Goal: Information Seeking & Learning: Learn about a topic

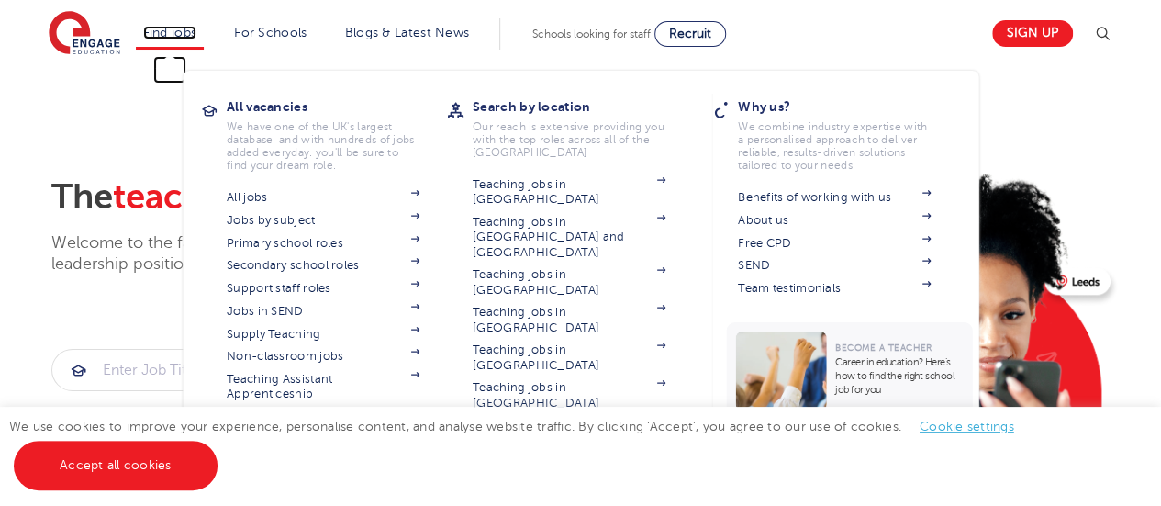
click at [167, 31] on link "Find jobs" at bounding box center [170, 33] width 54 height 14
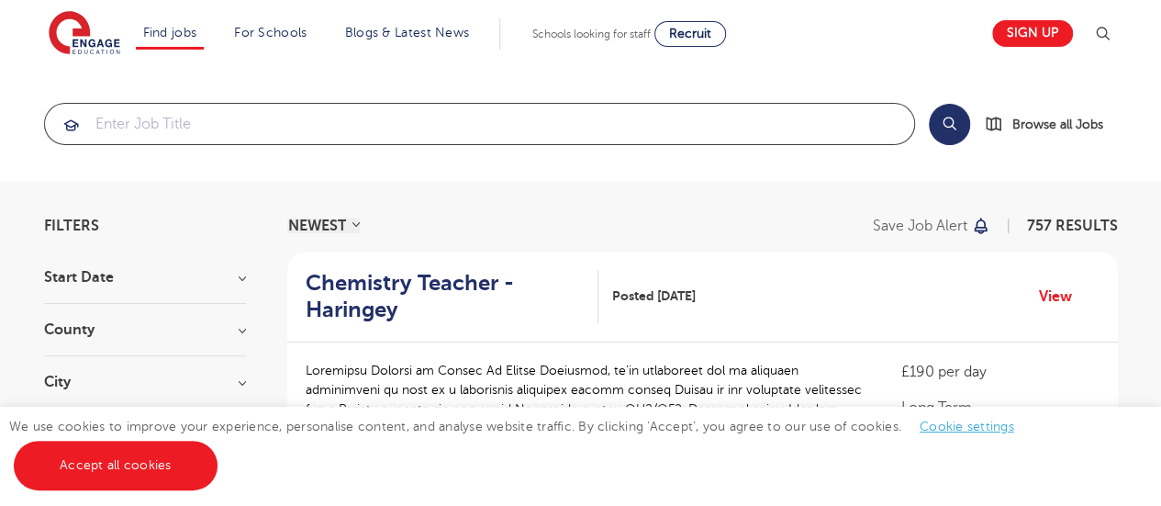
click at [189, 133] on input "search" at bounding box center [479, 124] width 869 height 40
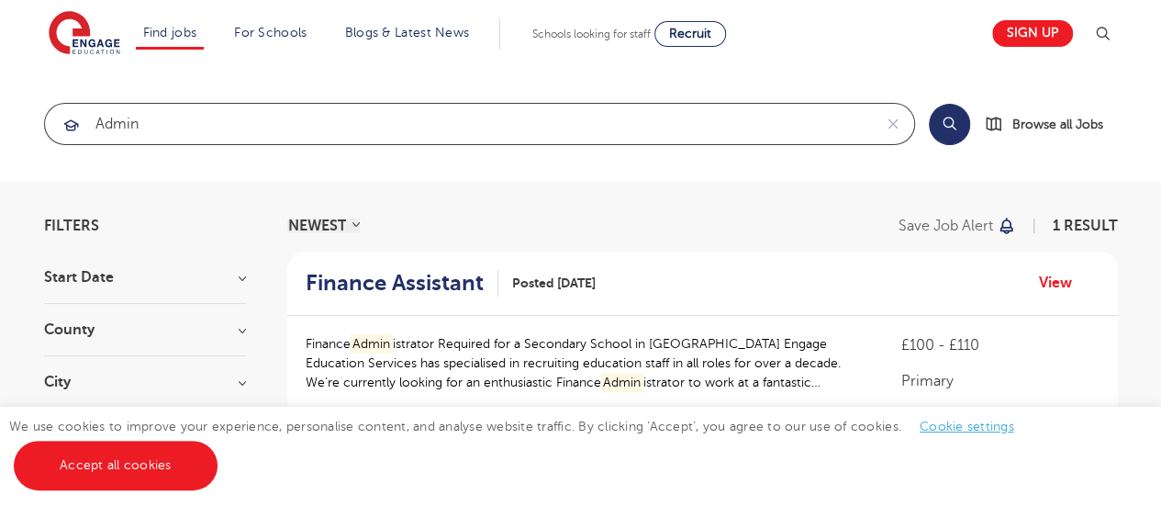
type input "admin"
click button "Submit" at bounding box center [0, 0] width 0 height 0
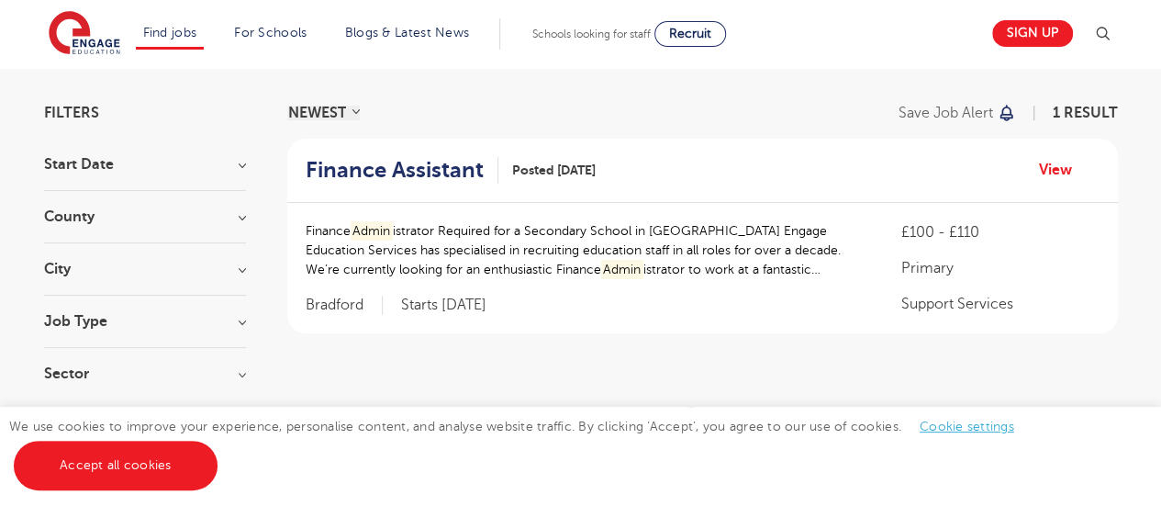
scroll to position [123, 0]
